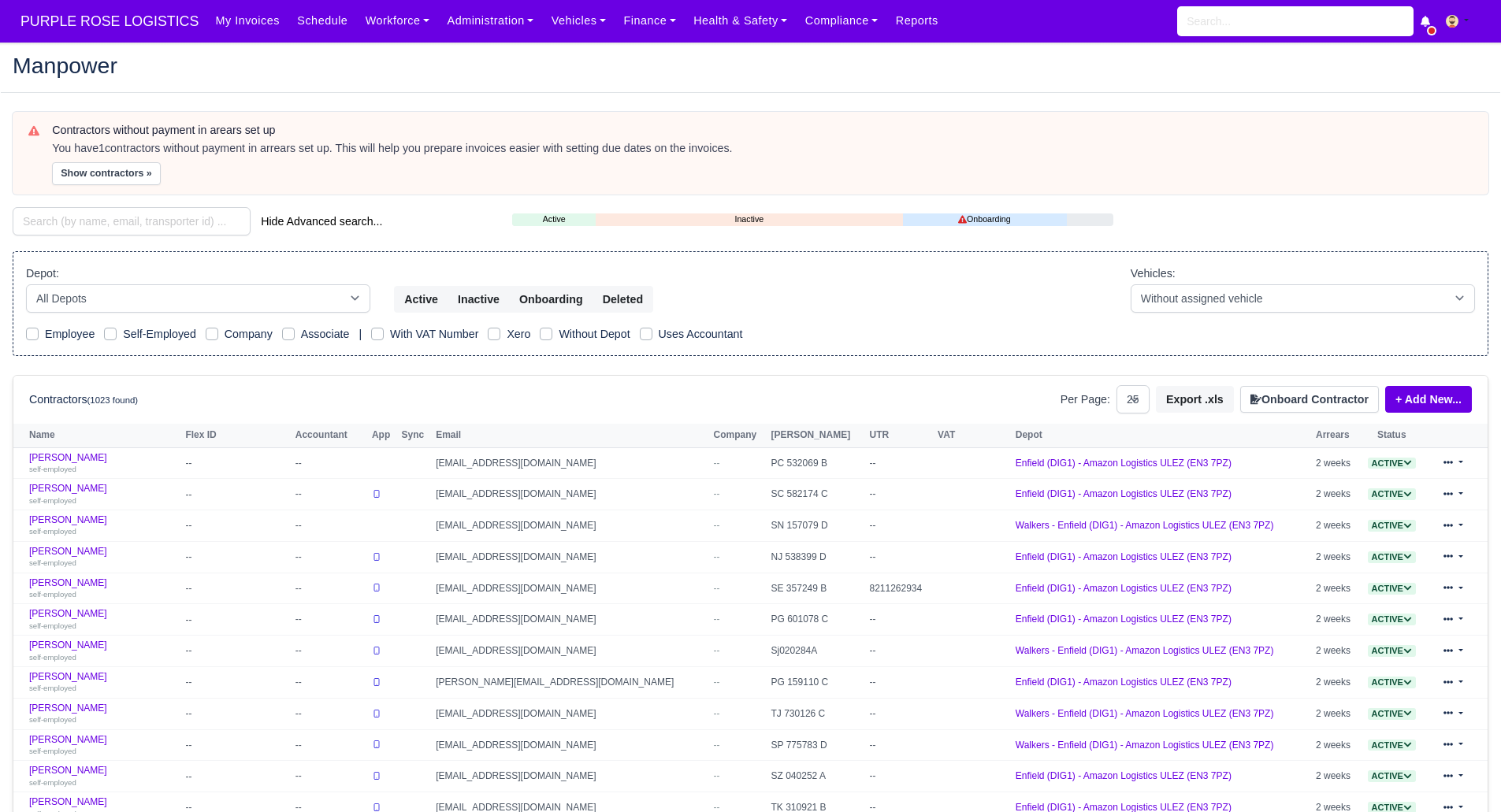
select select "25"
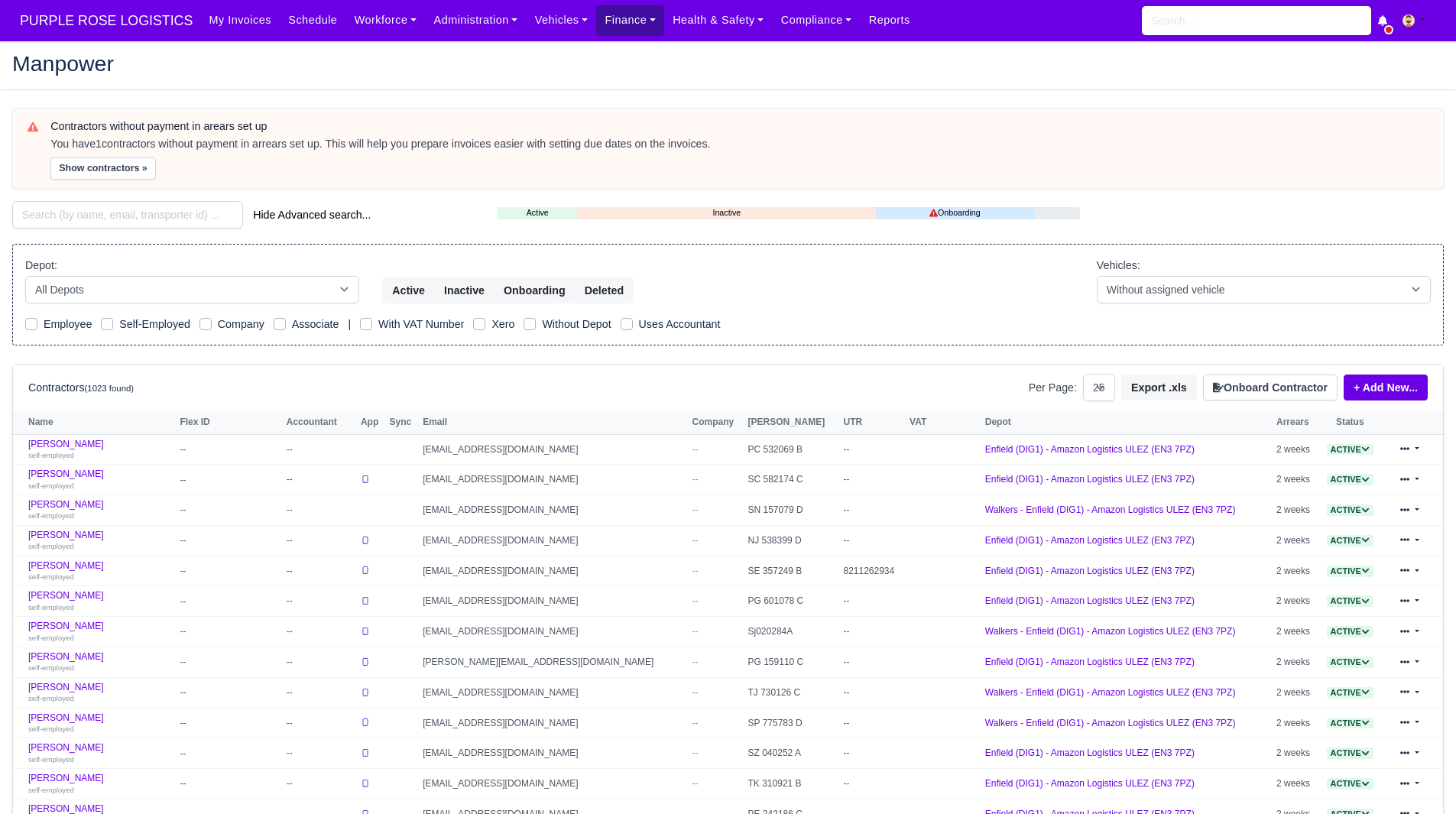
click at [597, 9] on link "Finance" at bounding box center [630, 20] width 68 height 30
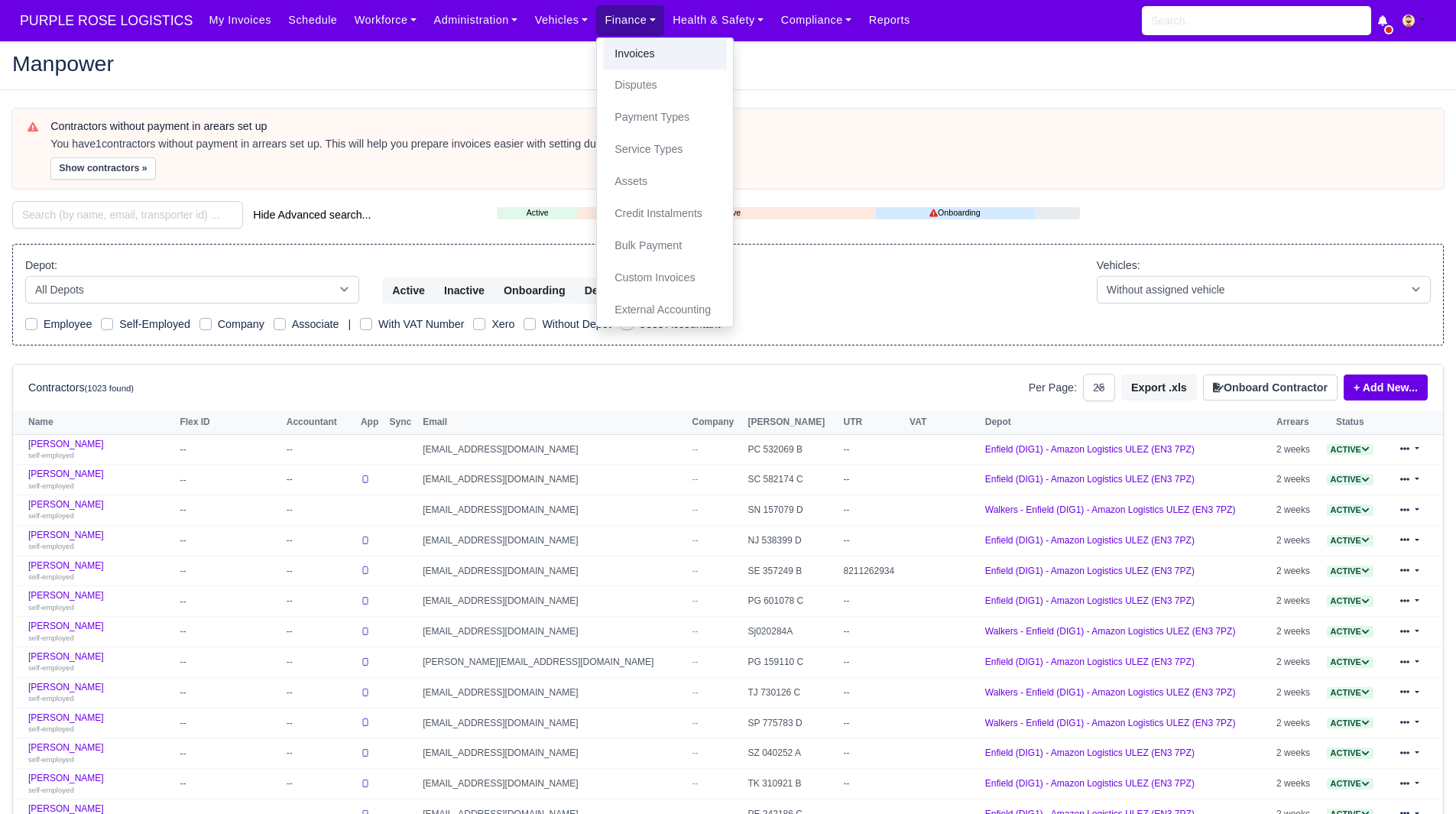
click at [620, 48] on link "Invoices" at bounding box center [665, 55] width 124 height 32
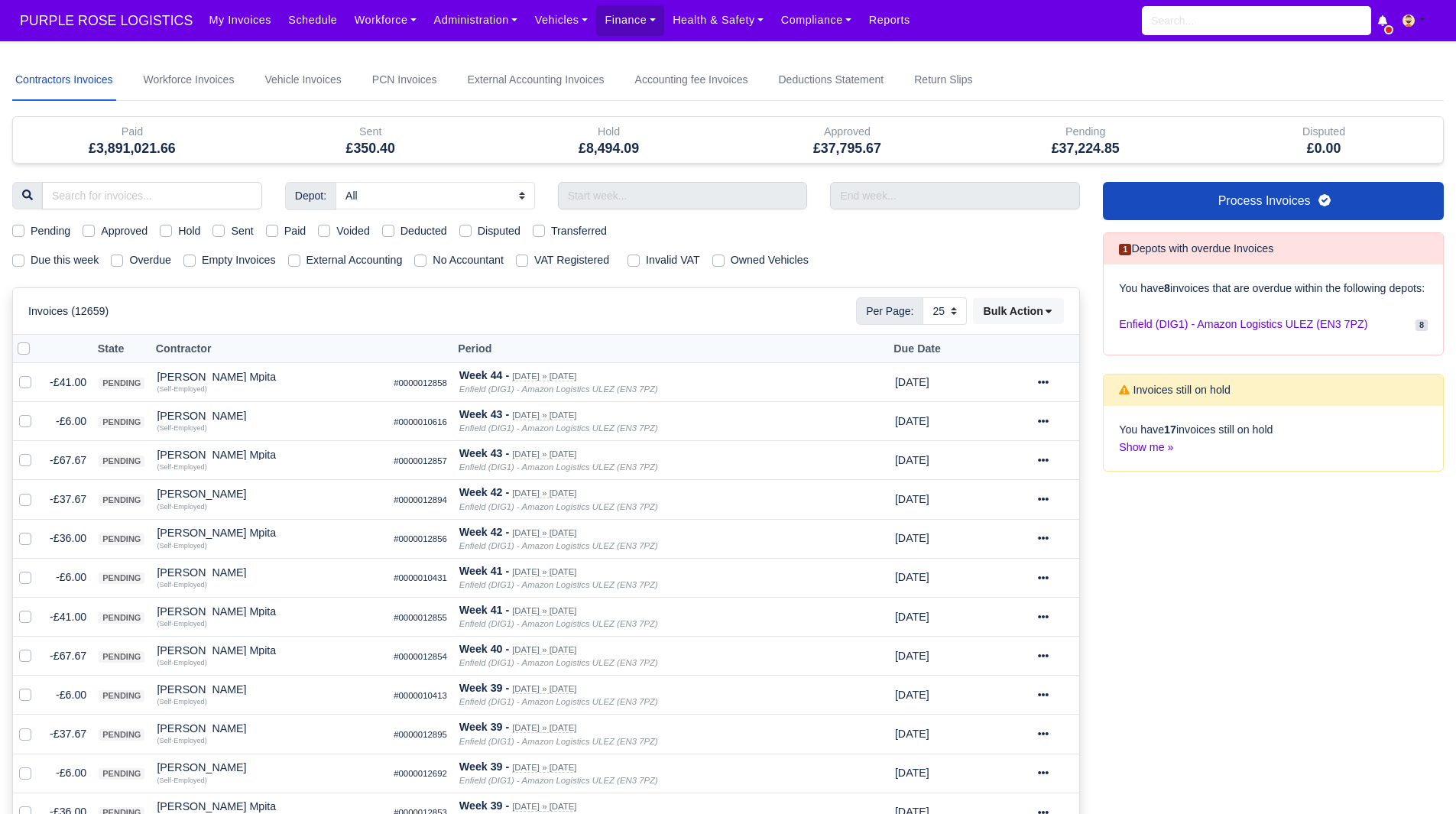
select select "25"
click at [1008, 238] on div "Pending Approved Hold Sent Paid Voided Deducted Disputed Transferred" at bounding box center [546, 231] width 1091 height 18
click at [346, 18] on link "Workforce" at bounding box center [385, 20] width 79 height 30
click at [357, 44] on link "Manpower" at bounding box center [414, 55] width 124 height 32
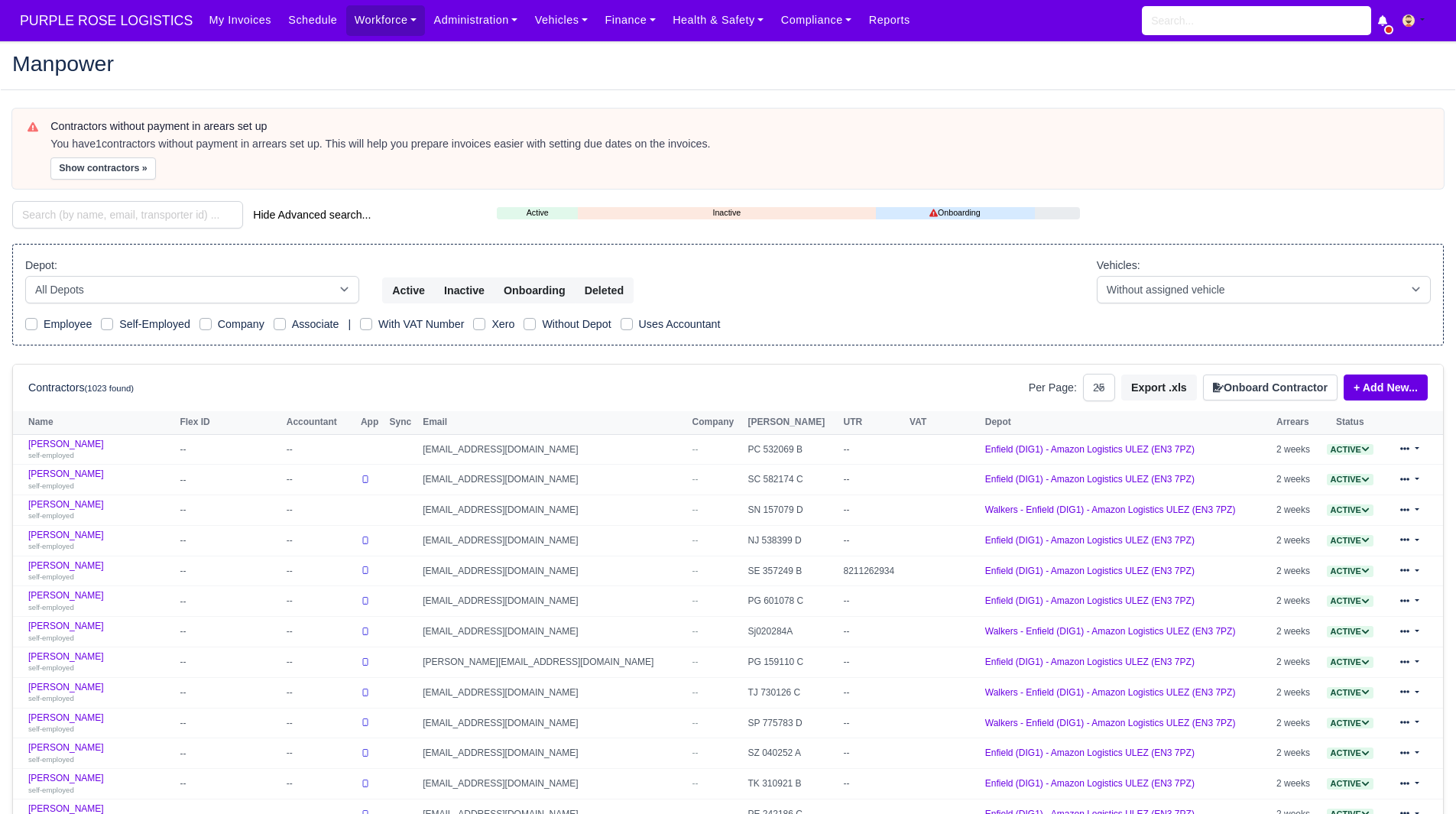
select select "25"
click at [130, 213] on input "search" at bounding box center [128, 215] width 231 height 28
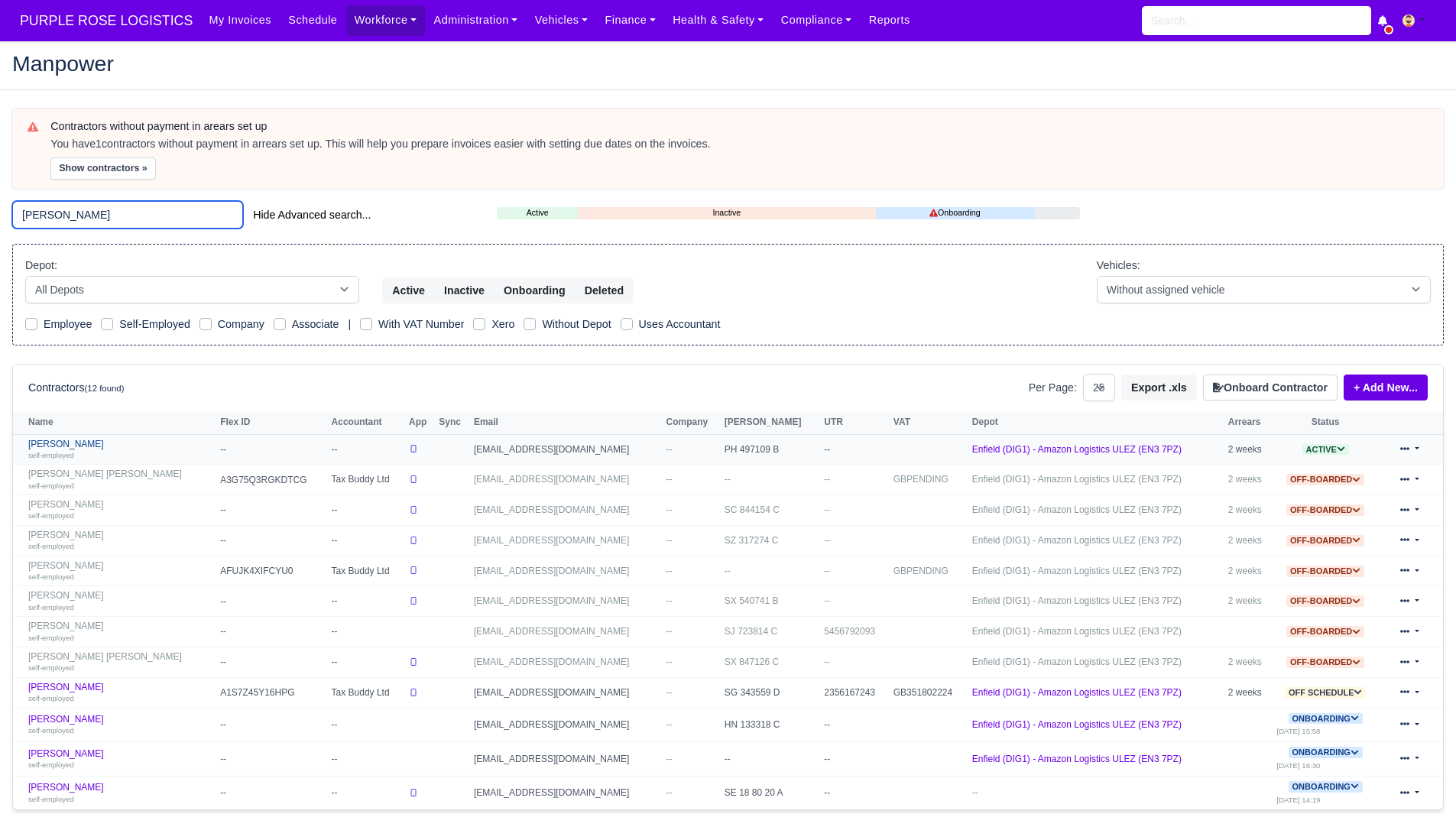
type input "hasan"
click at [73, 448] on link "Hasan Dogan self-employed" at bounding box center [120, 449] width 184 height 22
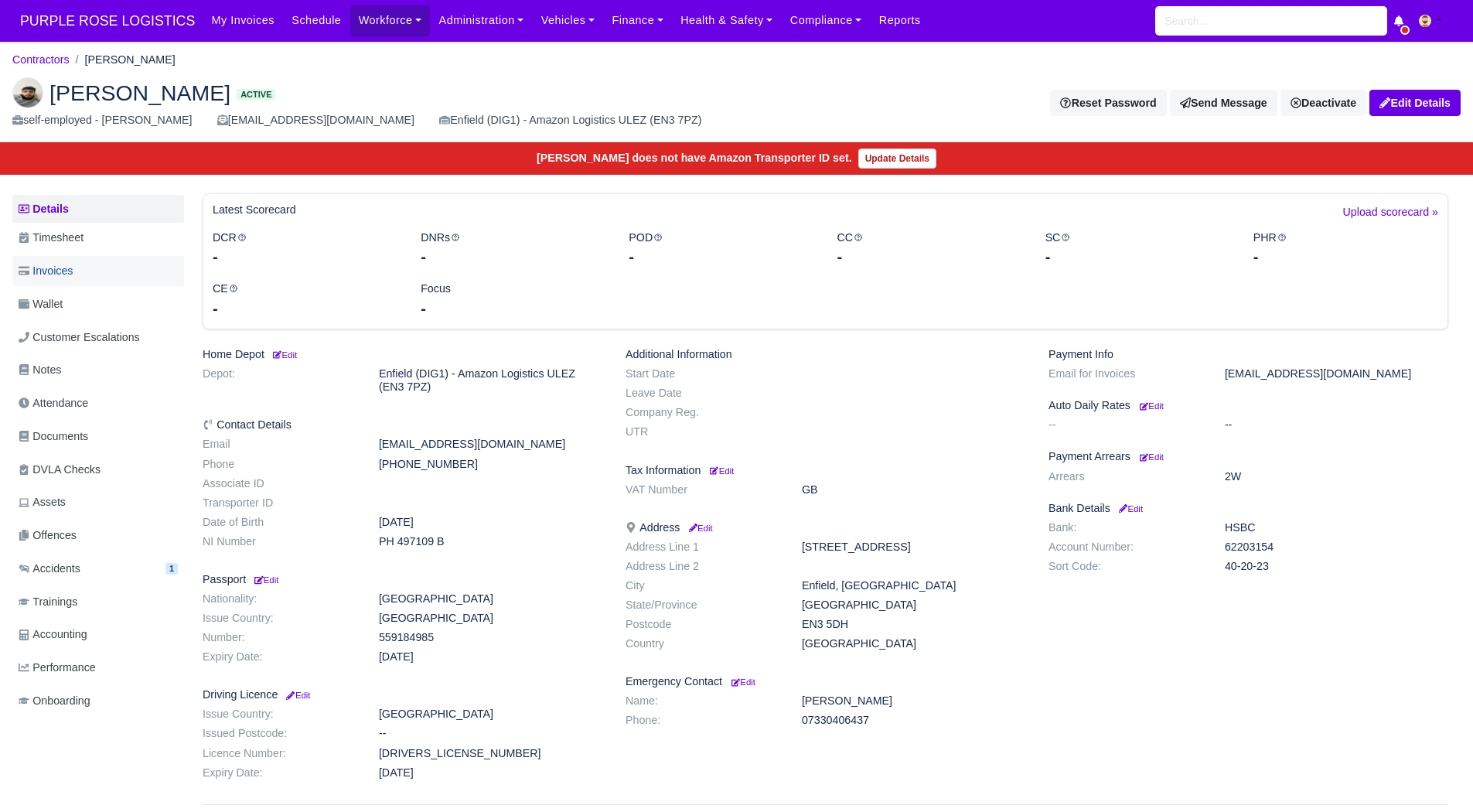
click at [108, 274] on link "Invoices" at bounding box center [98, 270] width 171 height 30
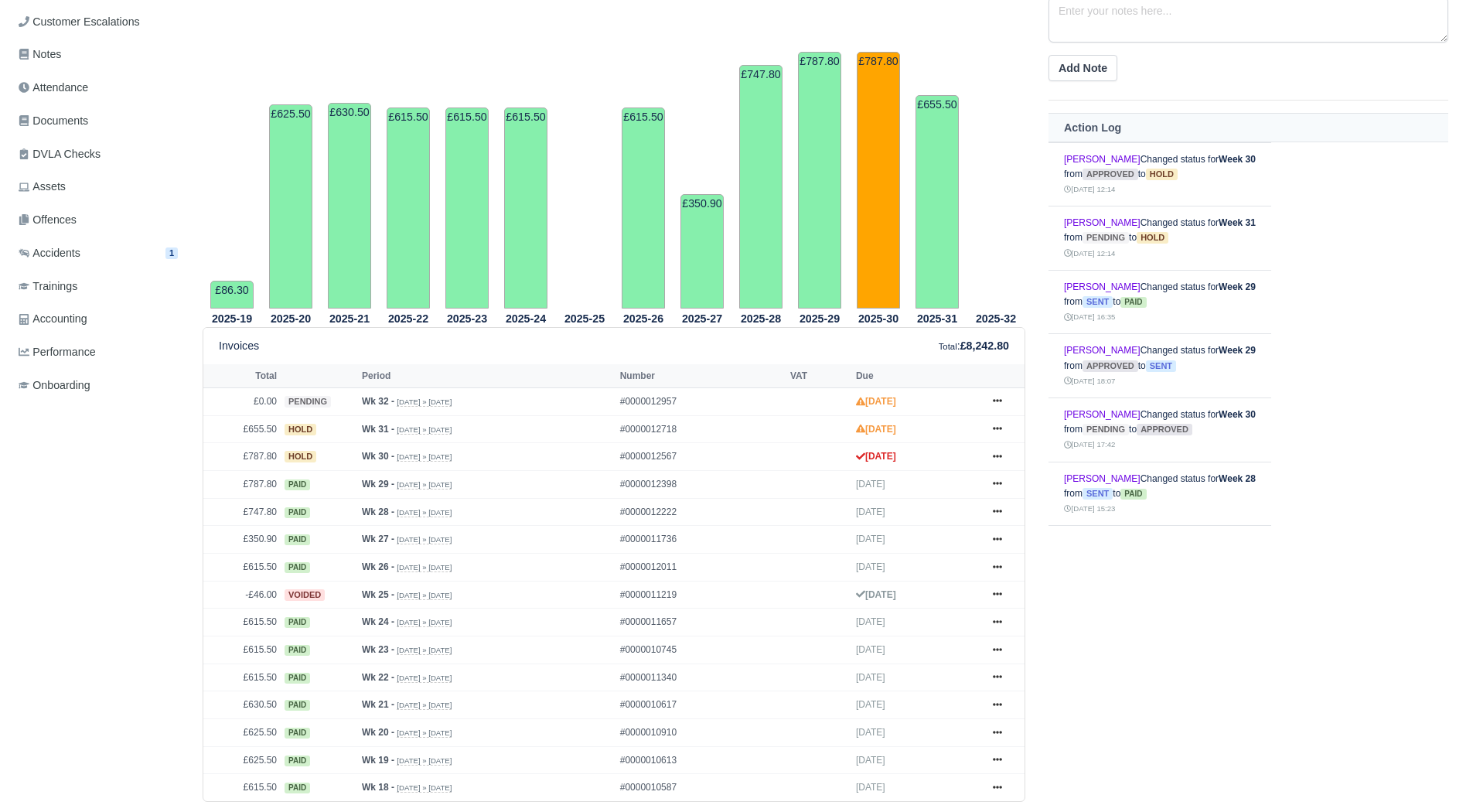
scroll to position [316, 0]
click at [1000, 459] on icon at bounding box center [998, 455] width 9 height 9
click at [945, 472] on link "Show Invoice" at bounding box center [939, 484] width 138 height 33
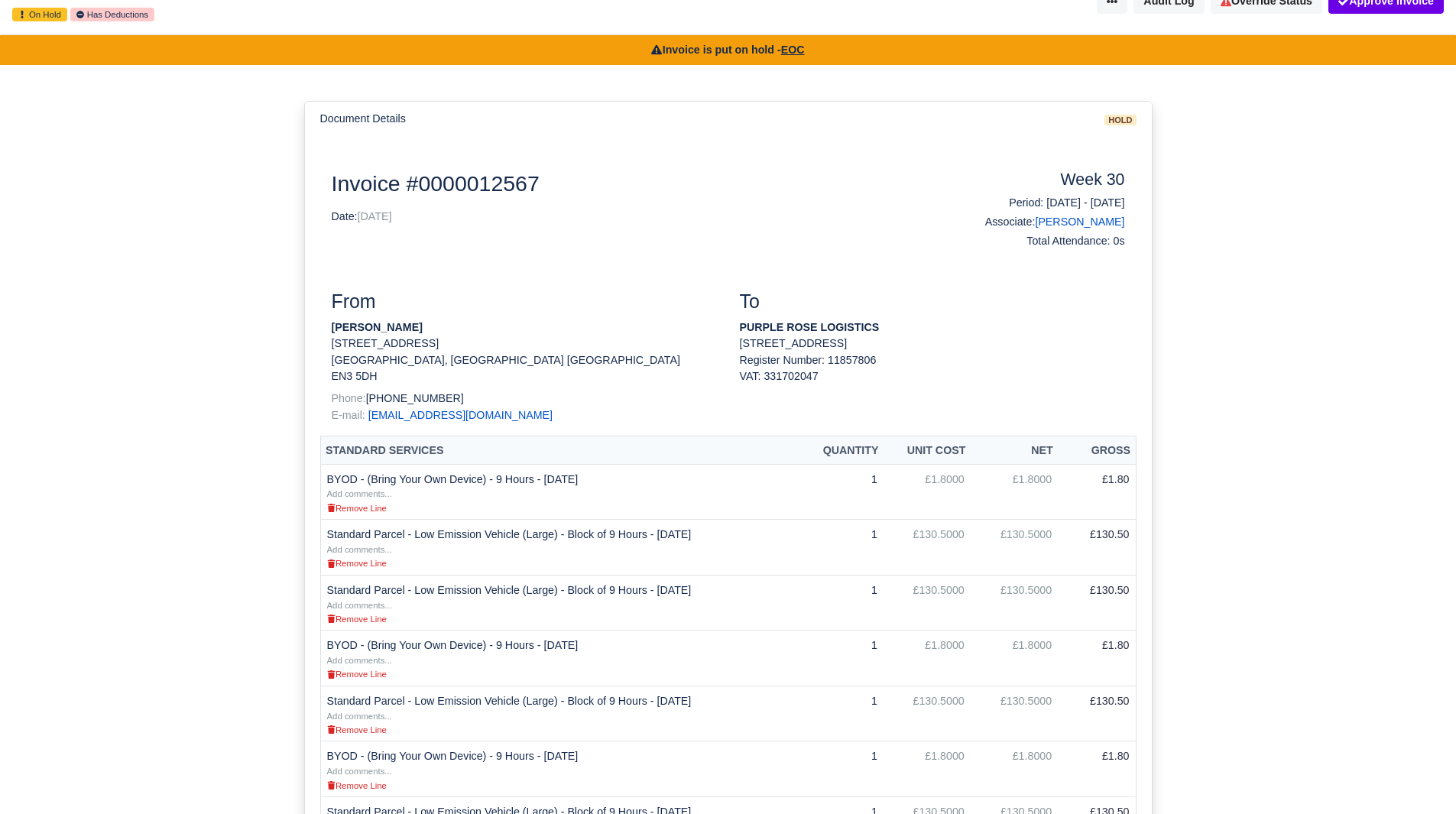
scroll to position [95, 0]
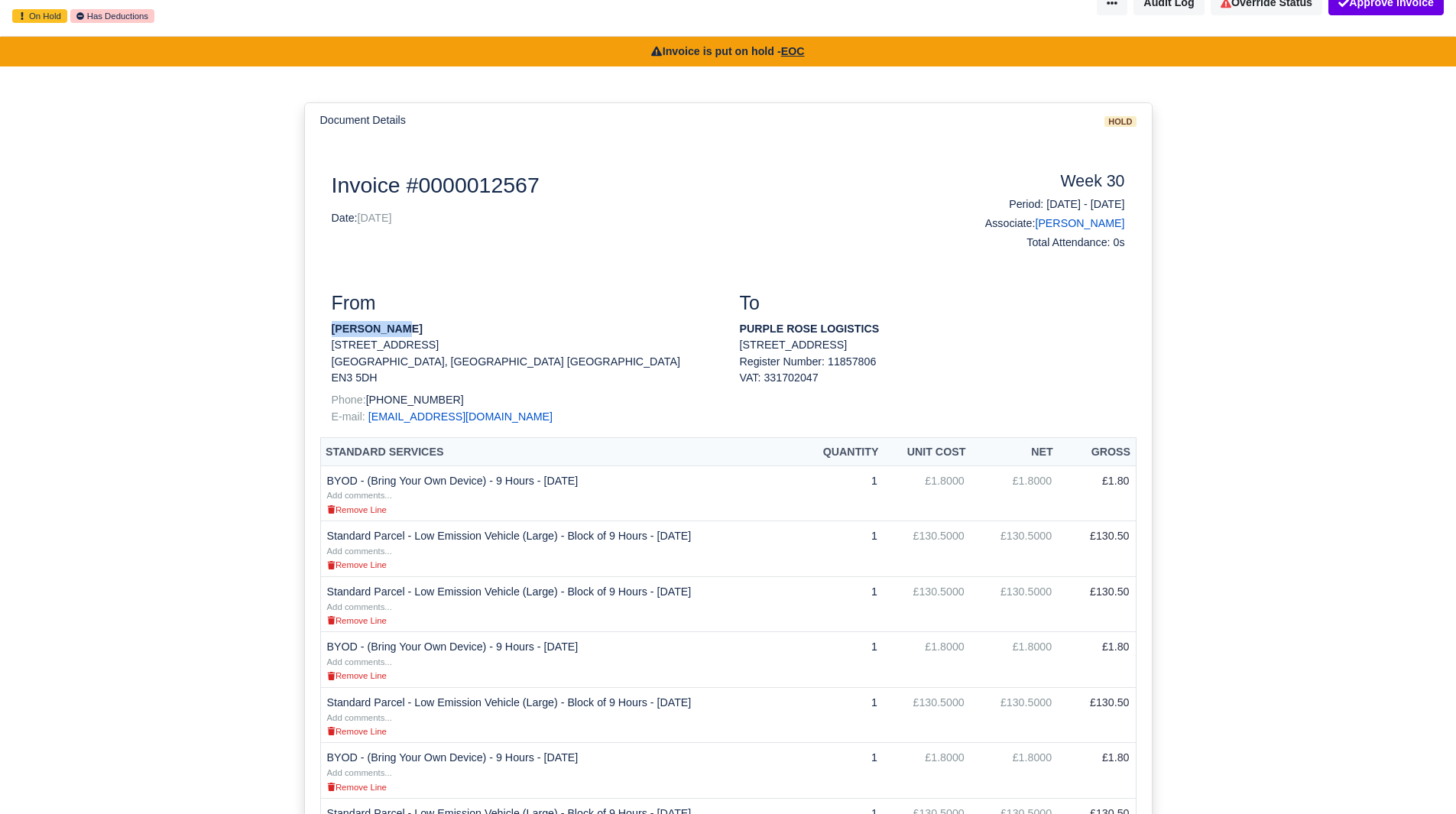
drag, startPoint x: 399, startPoint y: 325, endPoint x: 326, endPoint y: 327, distance: 73.0
click at [326, 327] on div "From Hasan Dogan 1 Leyland Avenue Enfield, London England EN3 5DH Phone: +44770…" at bounding box center [525, 365] width 408 height 145
copy strong "[PERSON_NAME]"
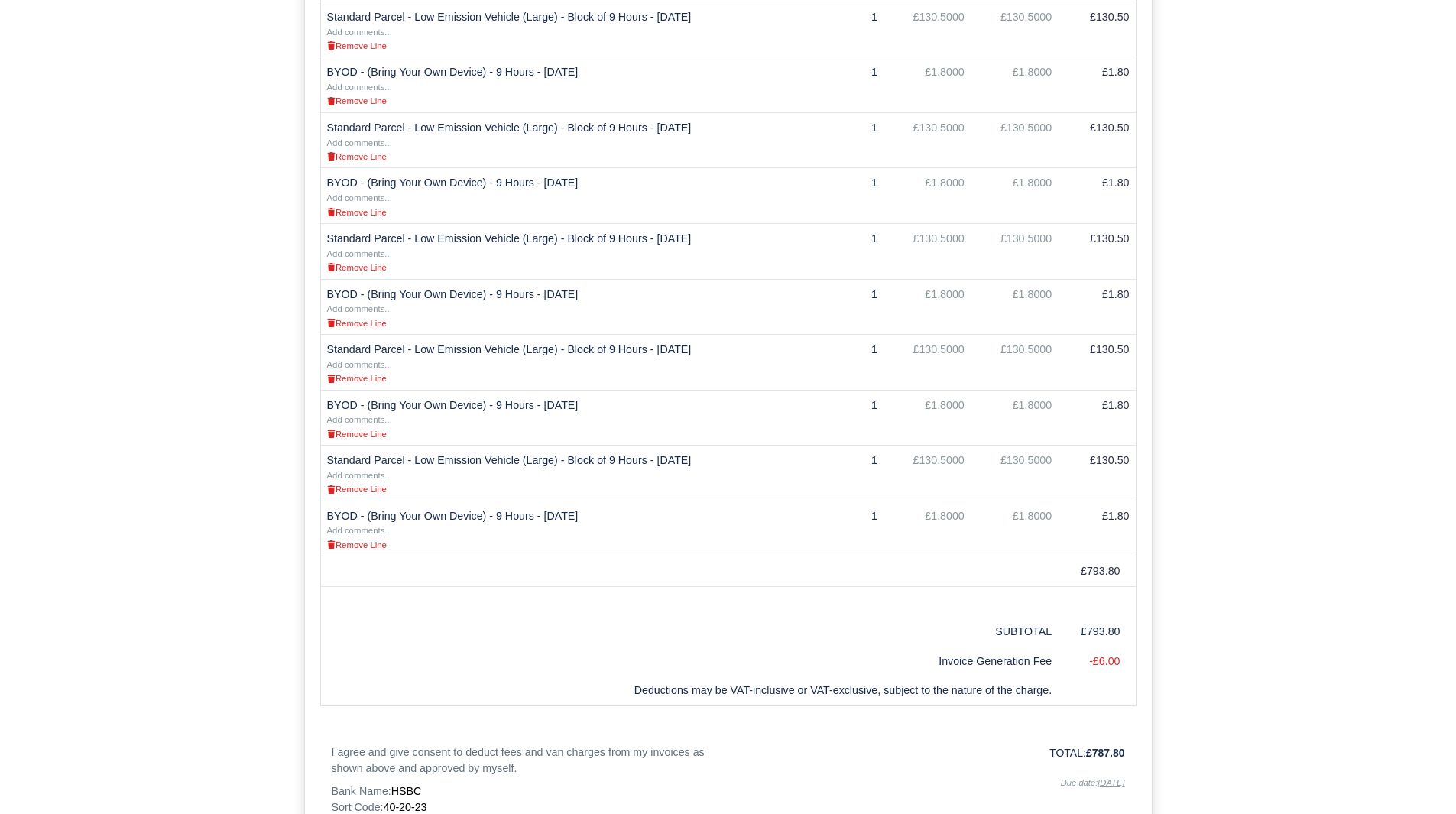
scroll to position [851, 0]
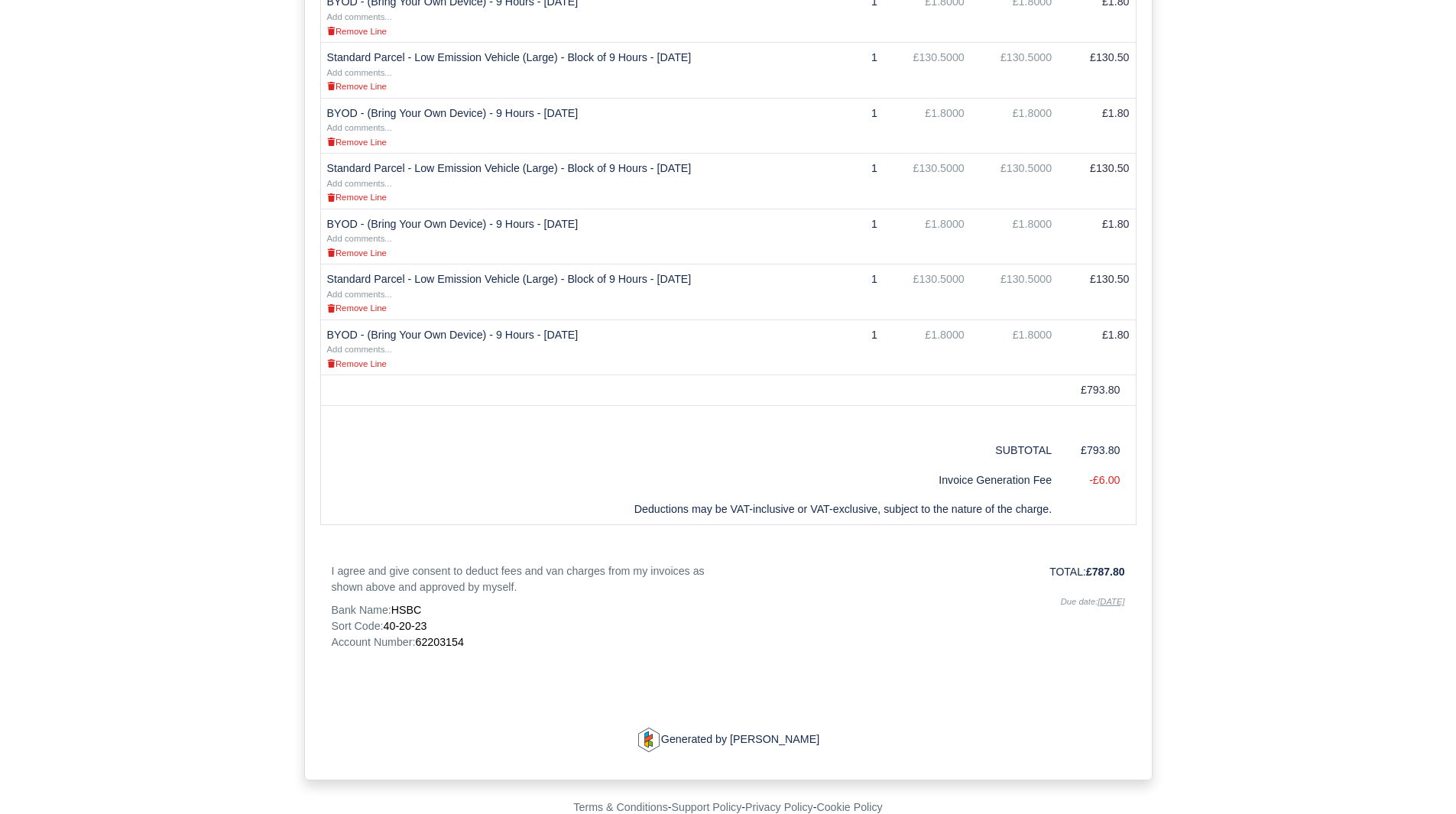
click at [438, 636] on span "62203154" at bounding box center [439, 642] width 48 height 12
copy span "62203154"
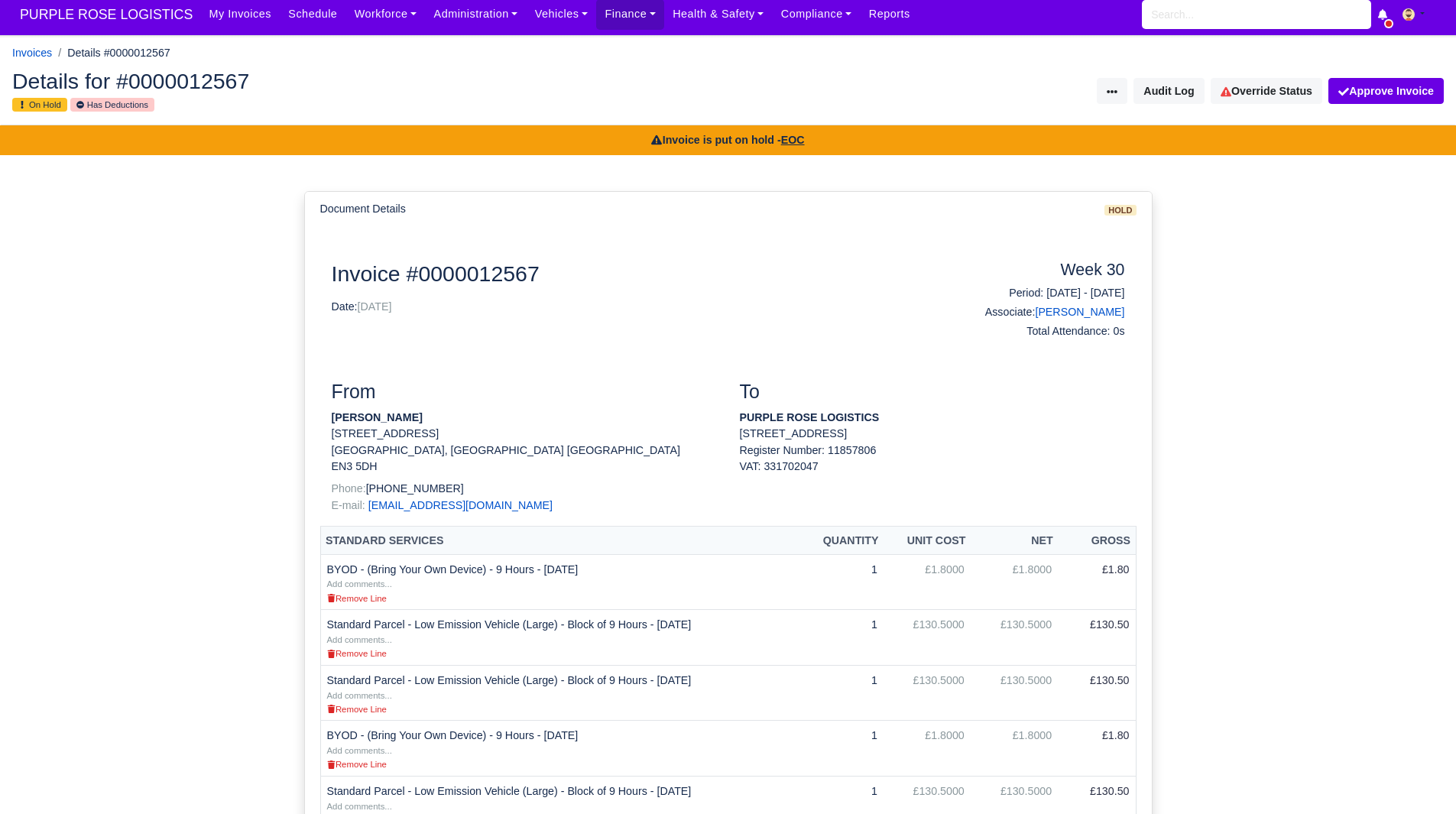
scroll to position [0, 0]
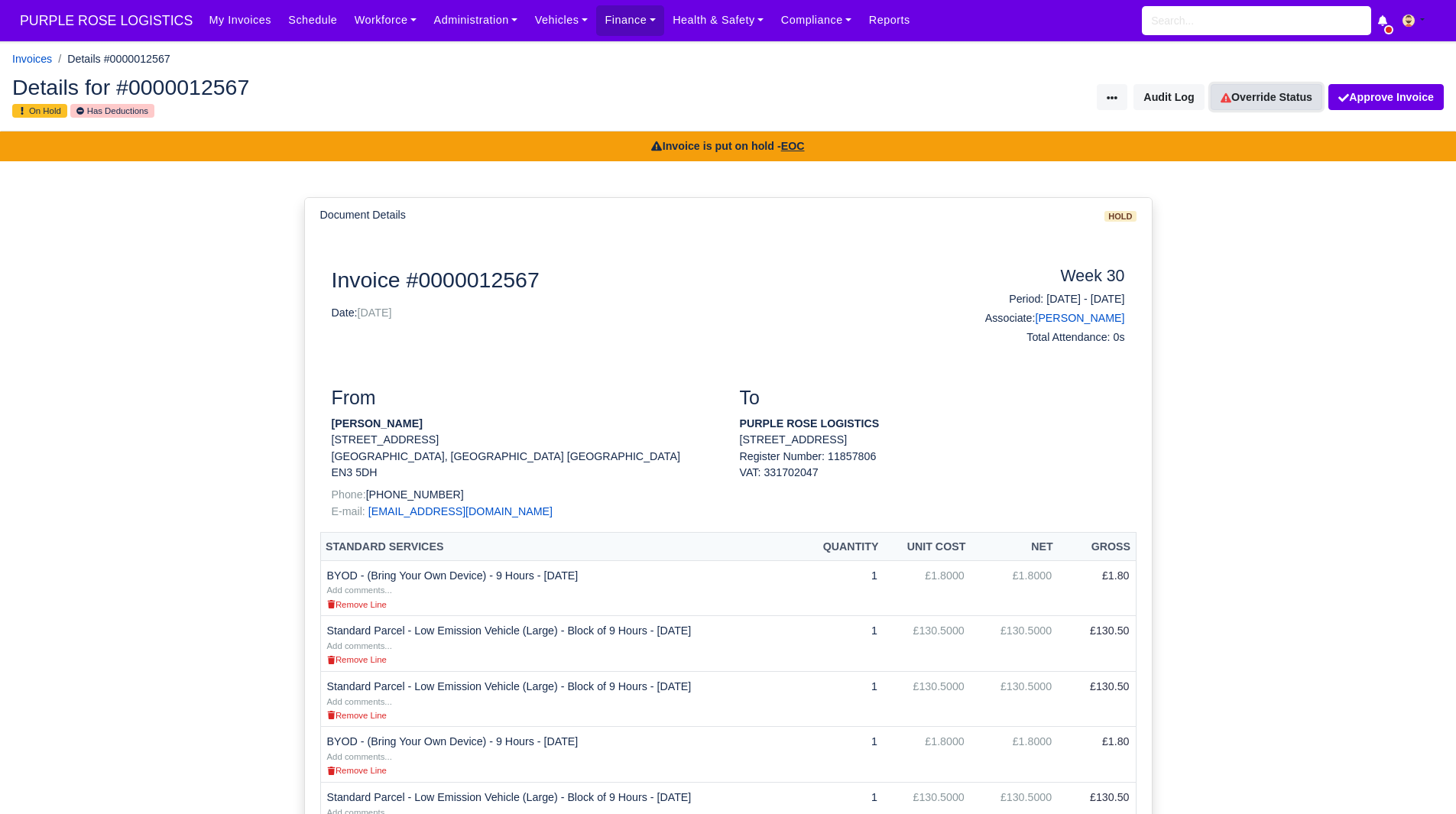
click at [1250, 91] on link "Override Status" at bounding box center [1266, 97] width 112 height 26
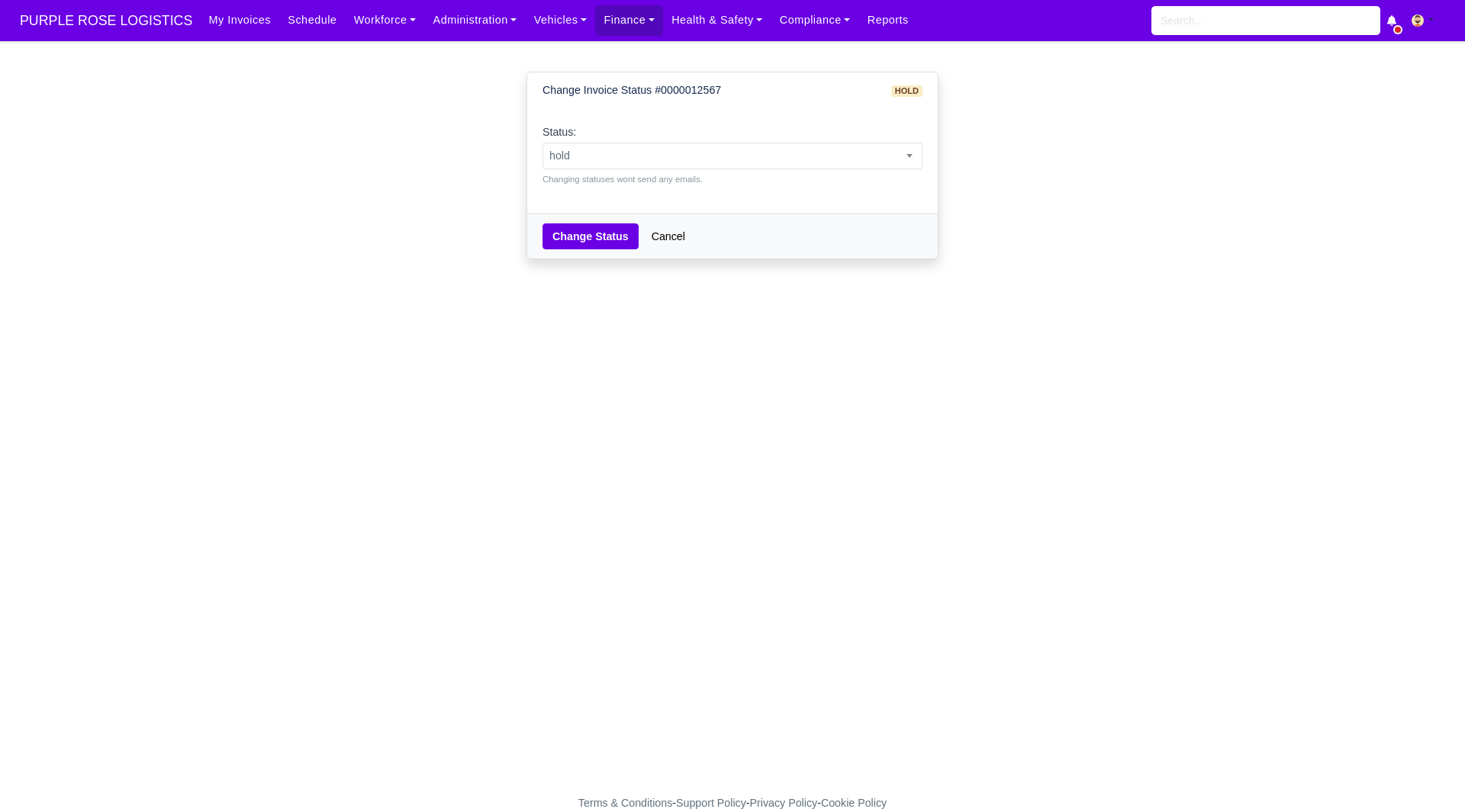
click at [769, 140] on div "Status: pending approved hold sent paid voided deducted disputed transferred ho…" at bounding box center [732, 155] width 380 height 62
click at [755, 155] on span "hold" at bounding box center [732, 155] width 378 height 19
click at [708, 173] on small "Changing statuses wont send any emails." at bounding box center [732, 179] width 380 height 14
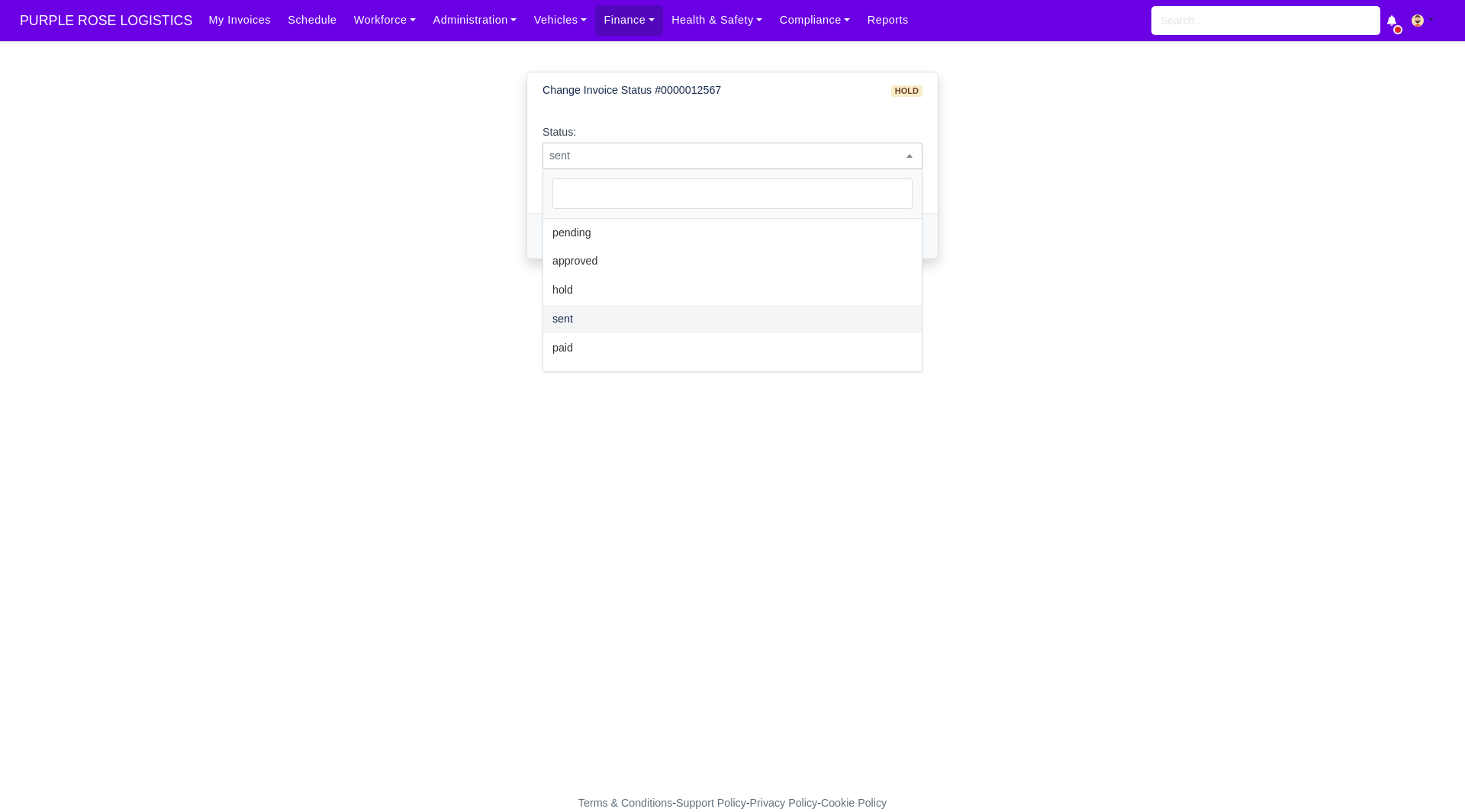
click at [717, 163] on span "sent" at bounding box center [732, 155] width 378 height 19
select select "paid"
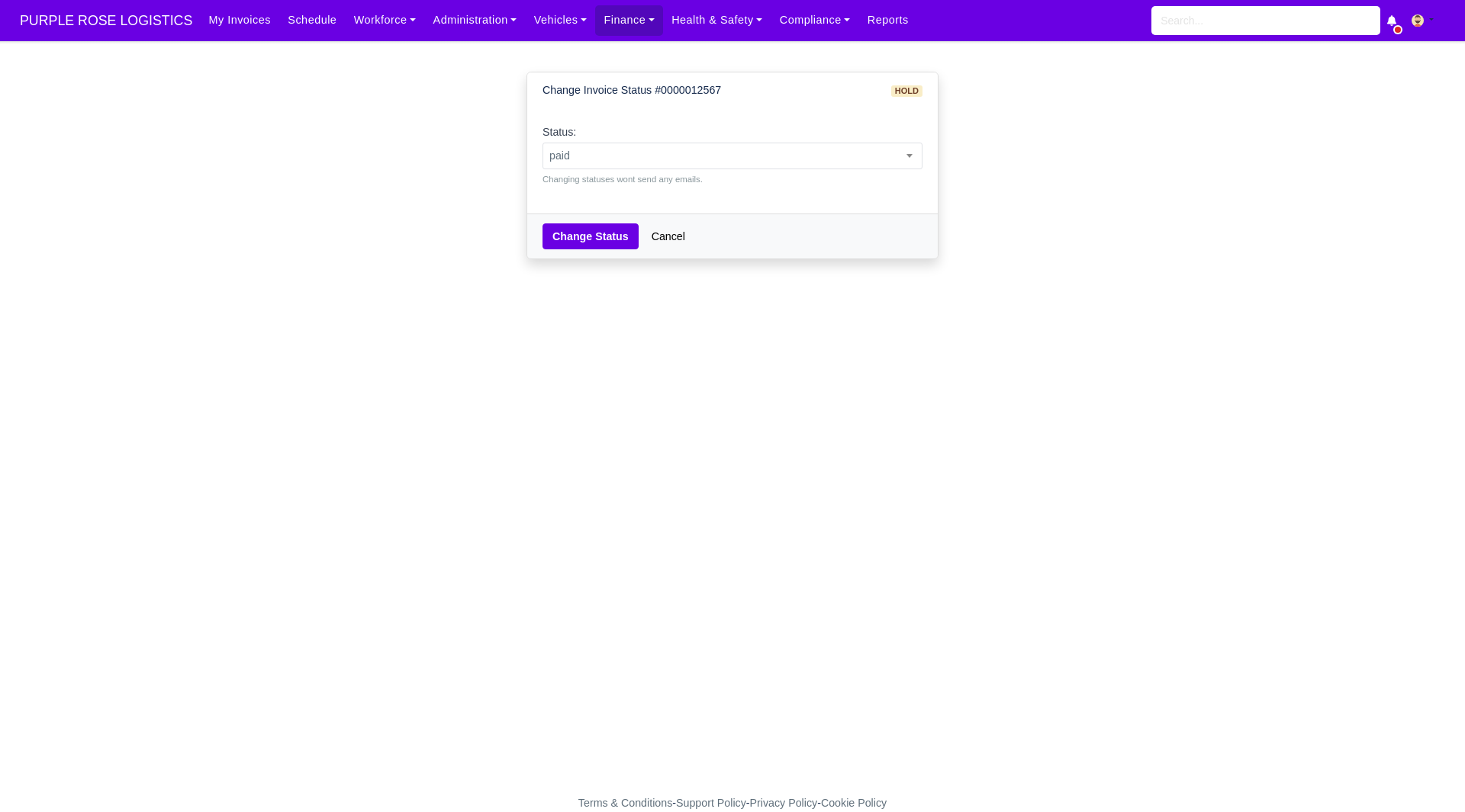
click at [591, 258] on div "Change Status Cancel" at bounding box center [732, 236] width 411 height 45
click at [607, 229] on button "Change Status" at bounding box center [590, 237] width 96 height 26
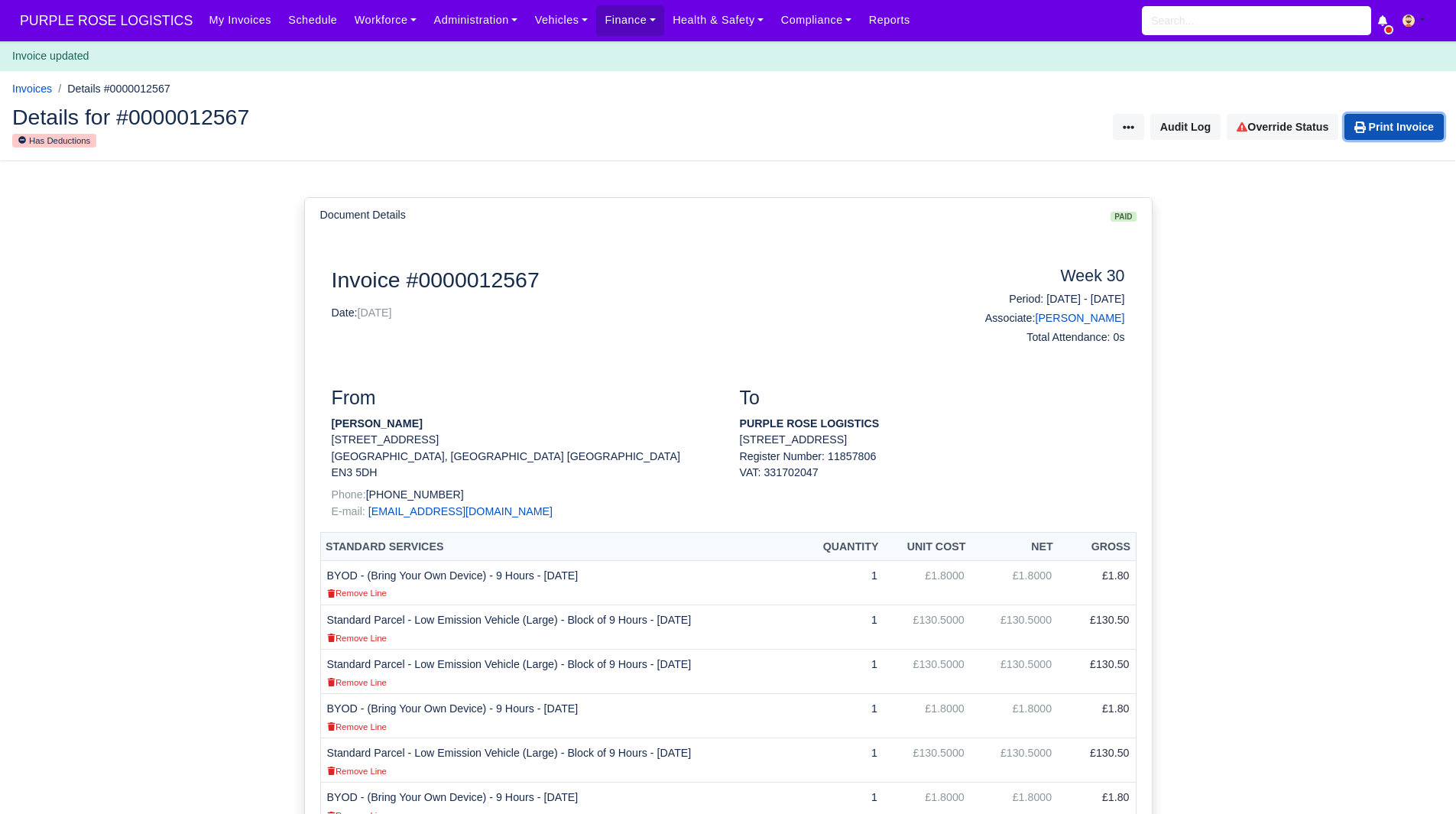
click at [1381, 134] on link "Print Invoice" at bounding box center [1394, 127] width 99 height 26
click at [1012, 167] on div at bounding box center [728, 170] width 1456 height 18
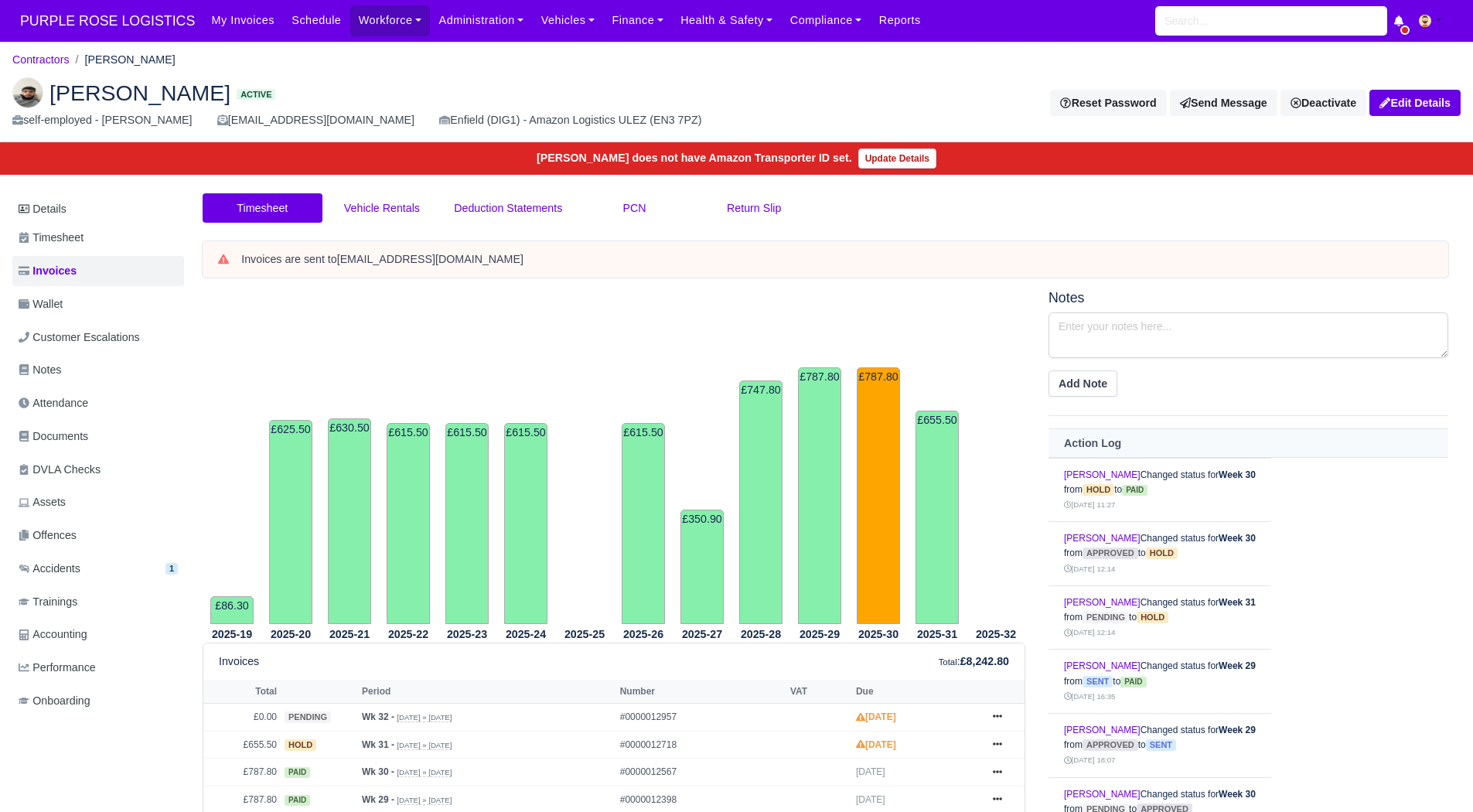
scroll to position [316, 0]
